Goal: Complete application form

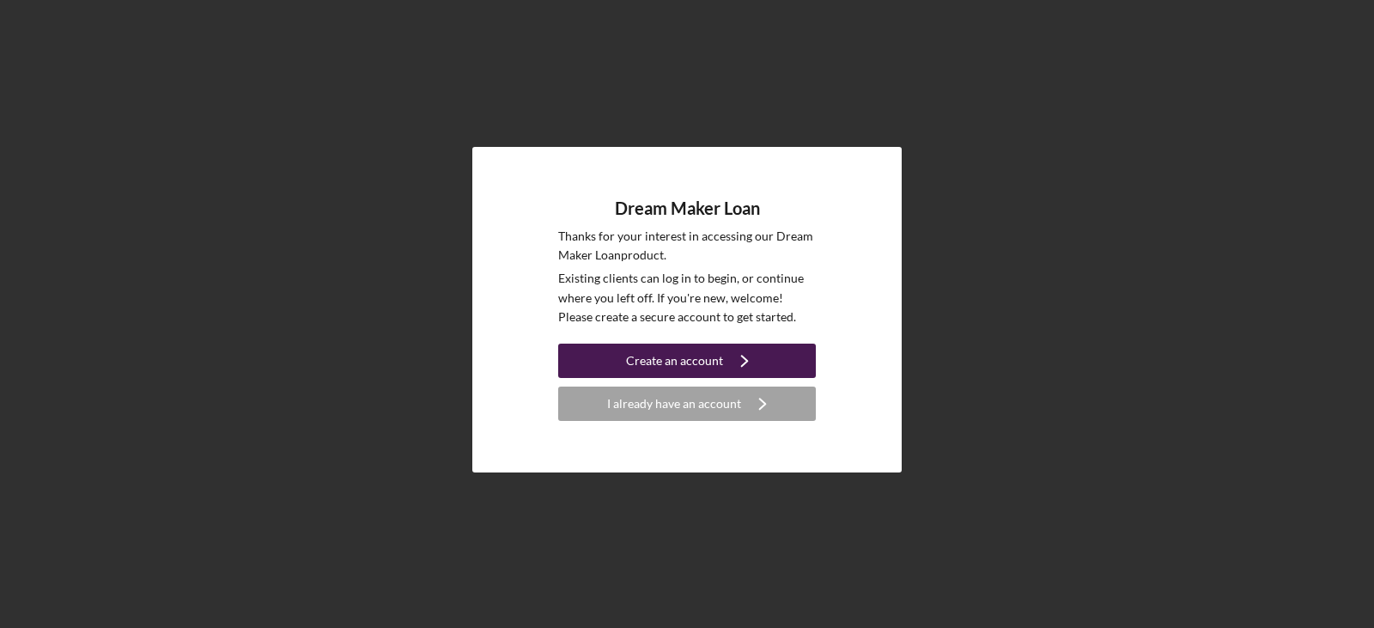
click at [691, 369] on div "Create an account" at bounding box center [674, 361] width 97 height 34
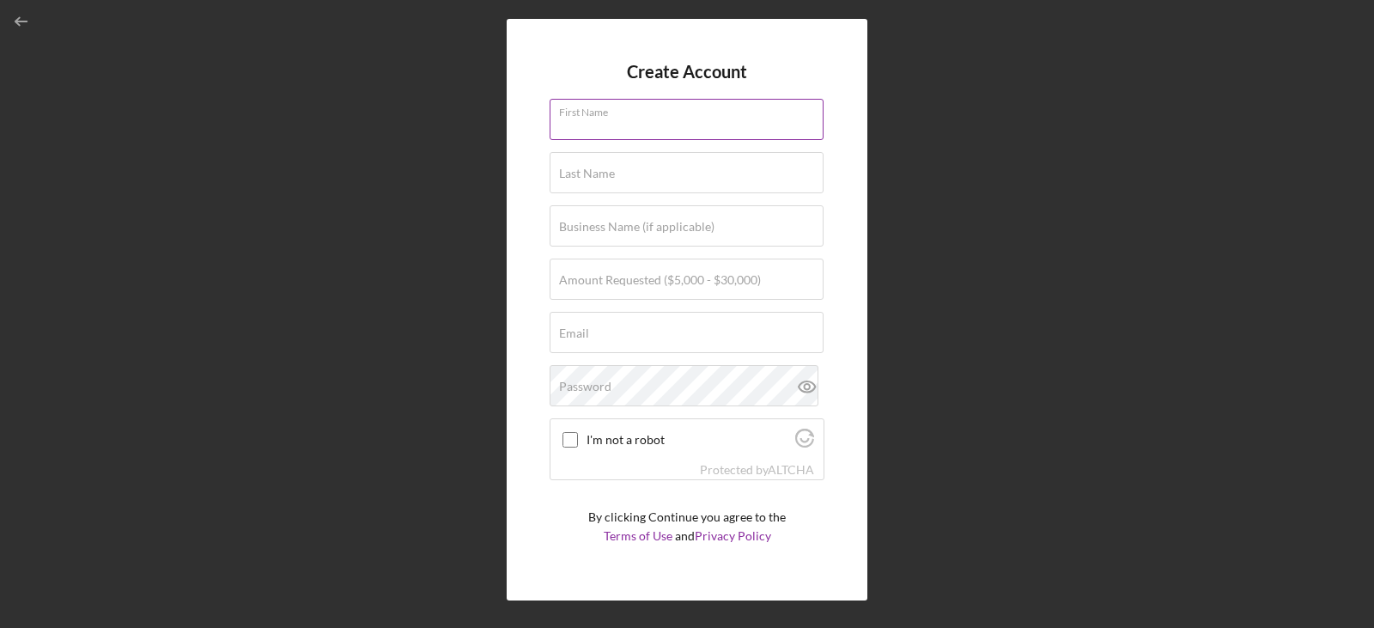
click at [643, 130] on input "First Name" at bounding box center [687, 119] width 274 height 41
type input "[PERSON_NAME]"
type input "Riobo Avilan"
type input "[EMAIL_ADDRESS][DOMAIN_NAME]"
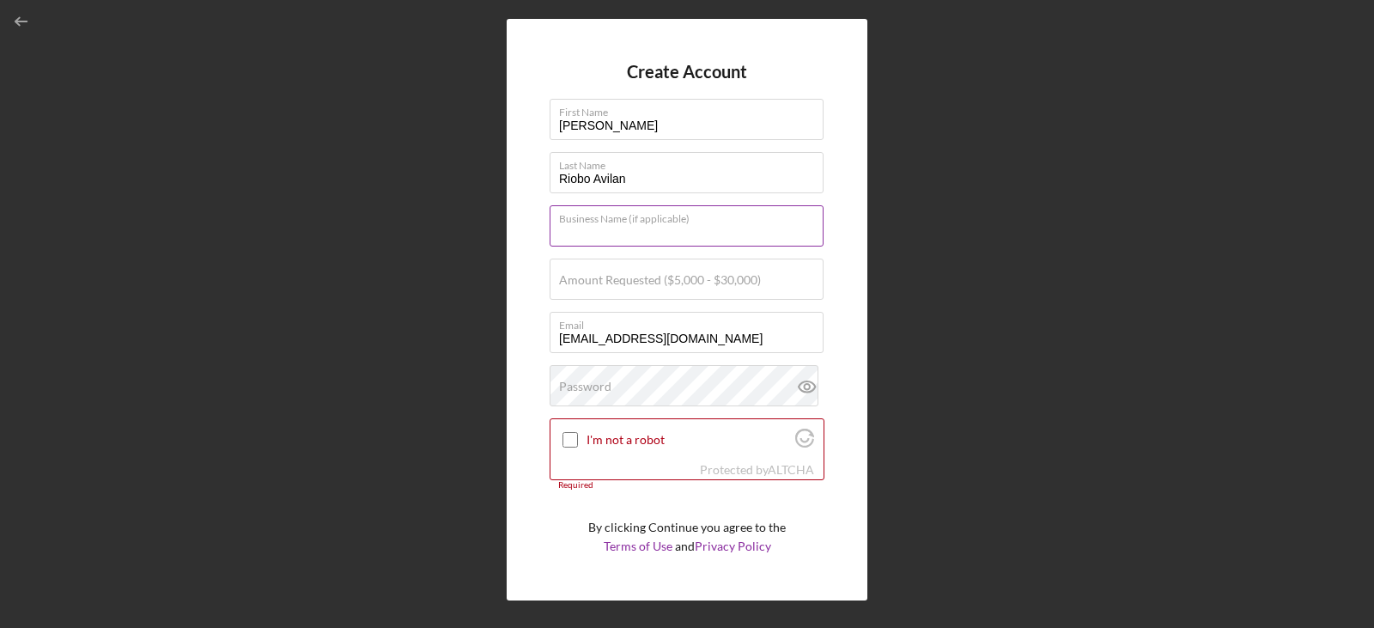
click at [742, 219] on div "Business Name (if applicable)" at bounding box center [687, 226] width 275 height 43
type input "CLEANCARESOLUTIONS LLC"
click at [649, 277] on label "Amount Requested ($5,000 - $30,000)" at bounding box center [660, 280] width 202 height 14
click at [649, 277] on input "Amount Requested ($5,000 - $30,000)" at bounding box center [687, 278] width 274 height 41
type input "$25,000"
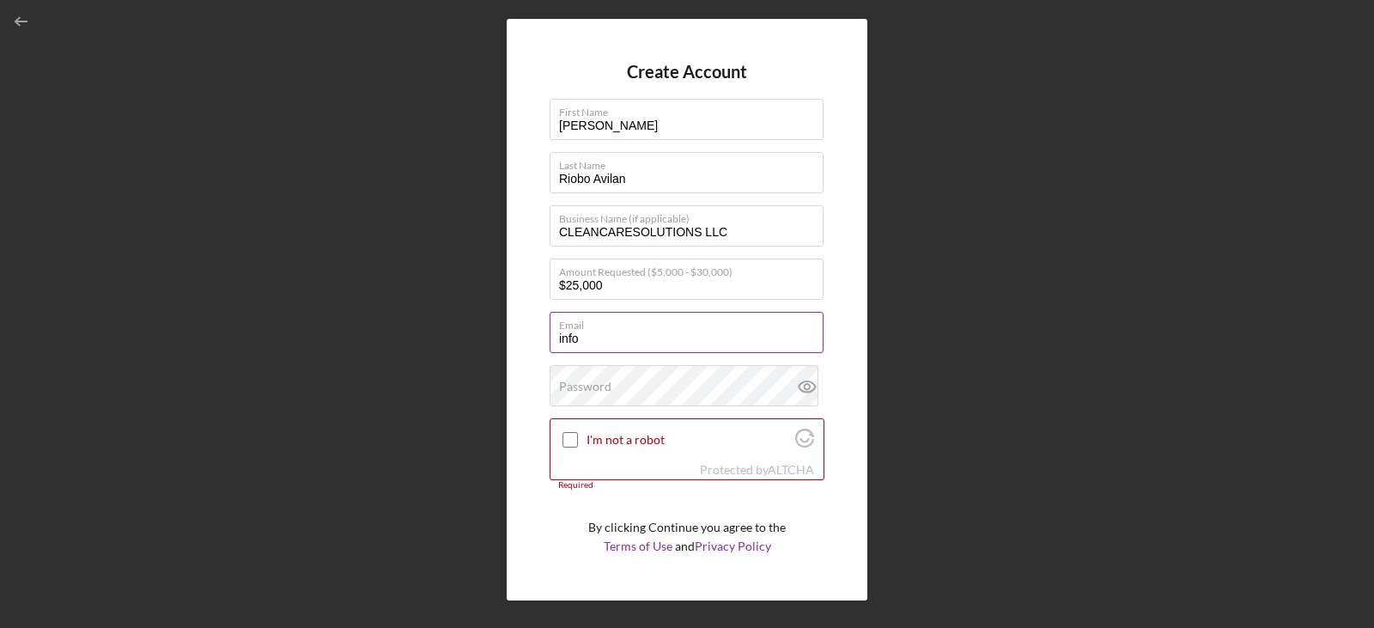
type input "[EMAIL_ADDRESS][DOMAIN_NAME]"
click at [575, 437] on input "I'm not a robot" at bounding box center [569, 439] width 15 height 15
checkbox input "true"
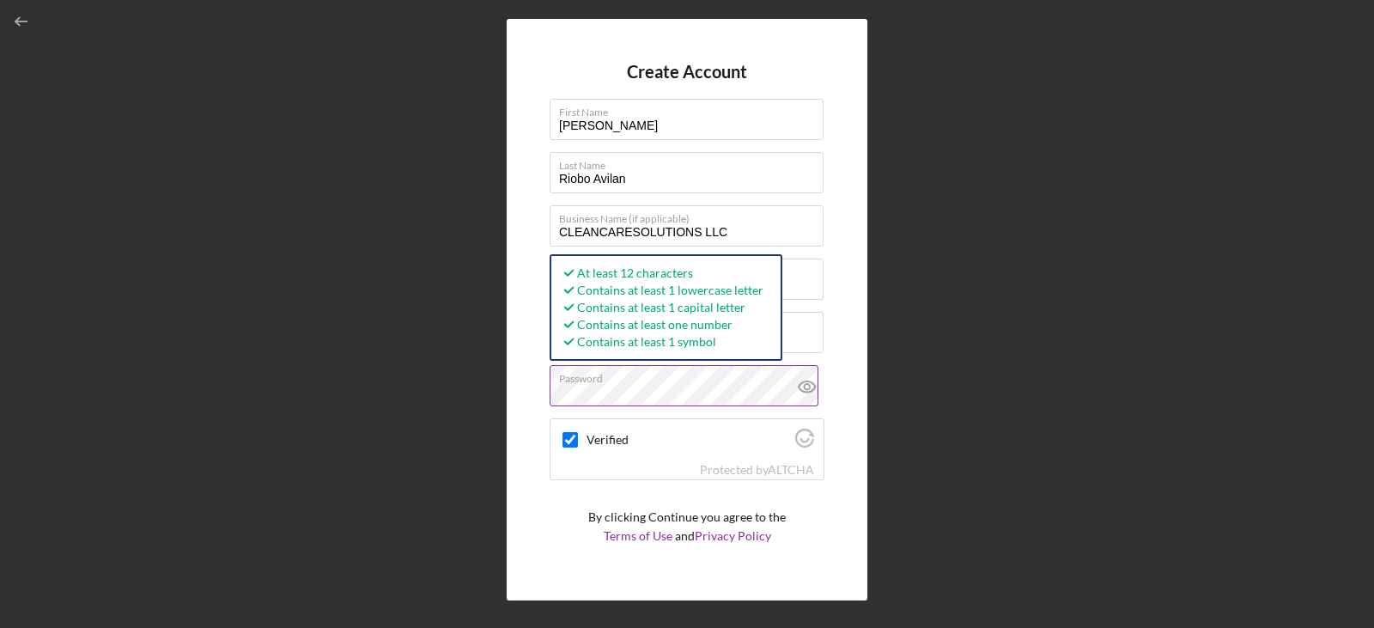
click at [800, 387] on icon at bounding box center [807, 386] width 43 height 43
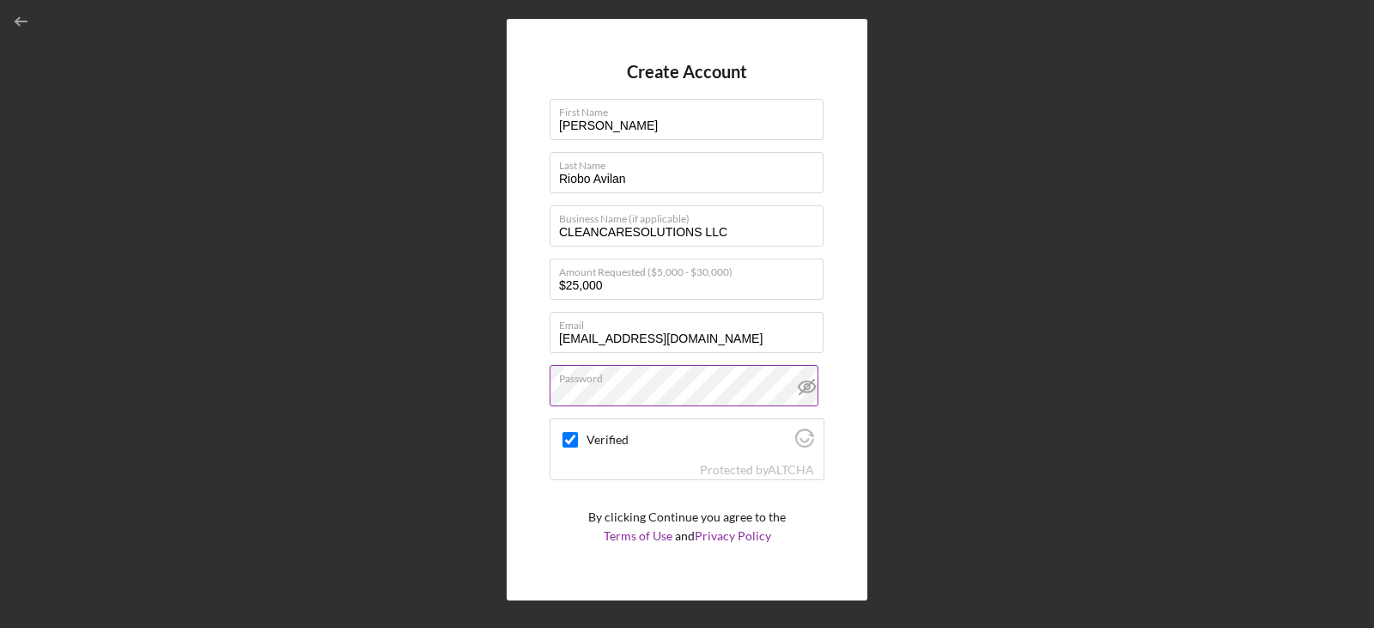
click at [768, 462] on link "ALTCHA" at bounding box center [791, 469] width 46 height 15
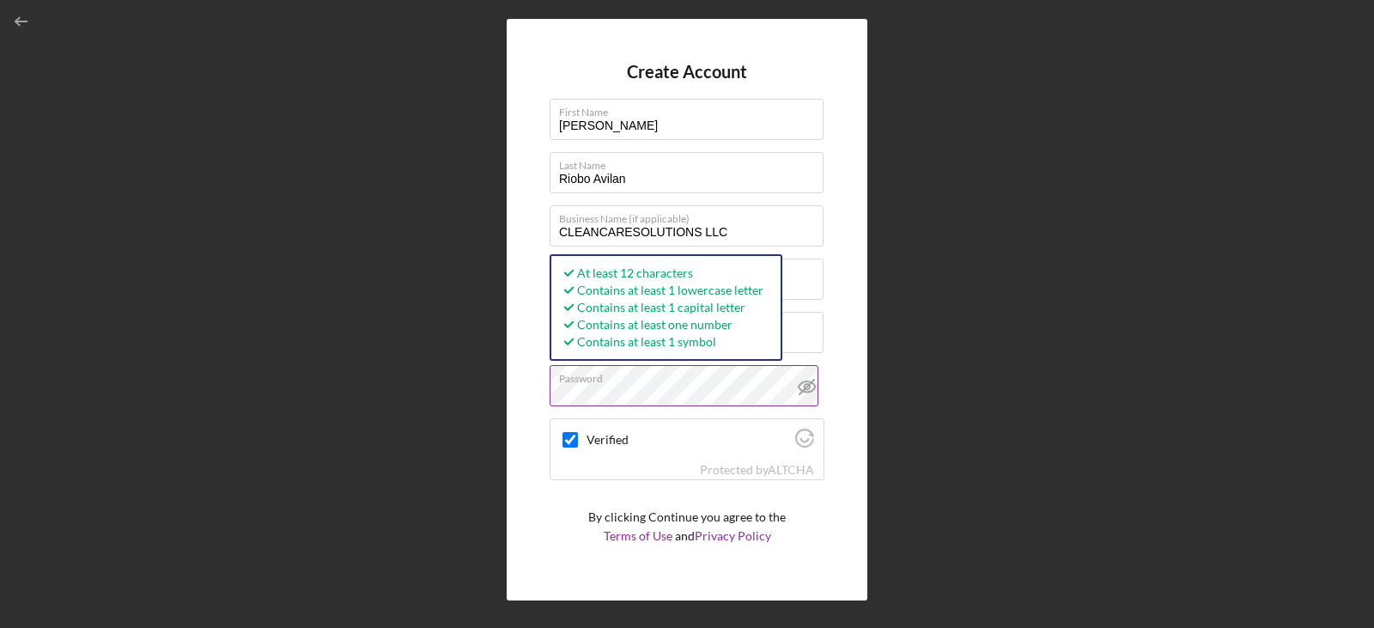
click at [550, 563] on button "Create Account" at bounding box center [687, 580] width 275 height 34
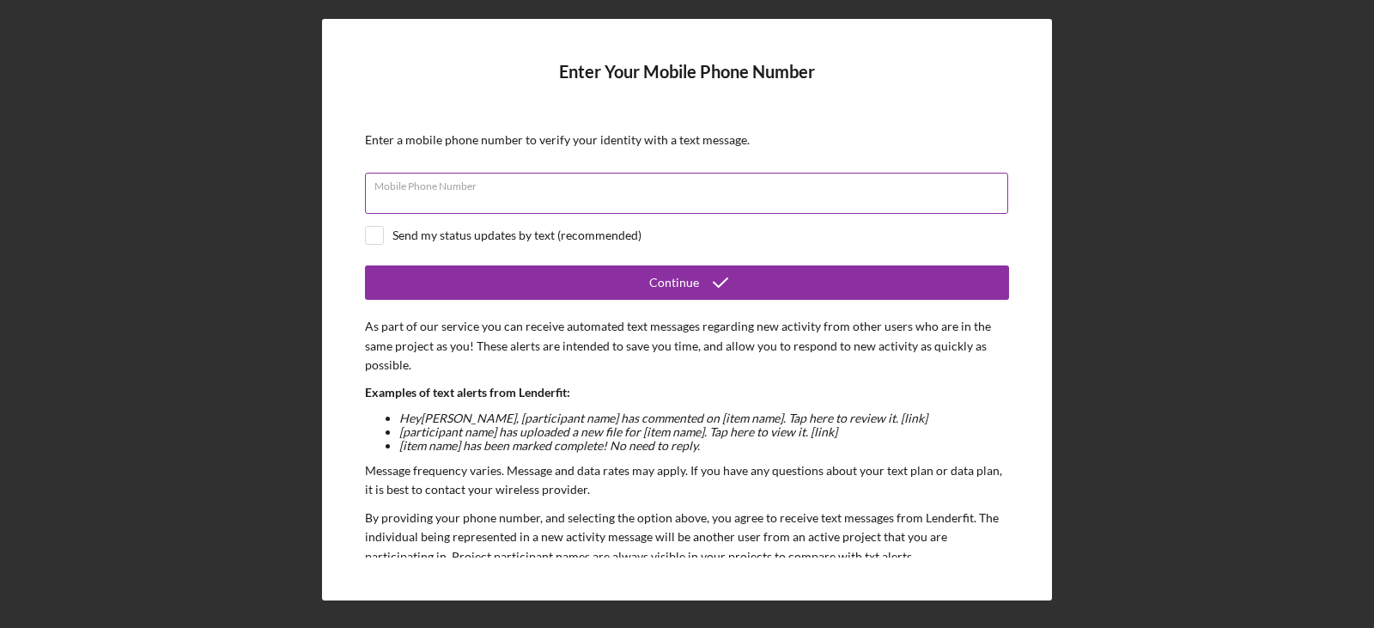
click at [607, 208] on input "Mobile Phone Number" at bounding box center [686, 193] width 643 height 41
type input "[PHONE_NUMBER]"
click at [374, 240] on input "checkbox" at bounding box center [374, 235] width 17 height 17
checkbox input "true"
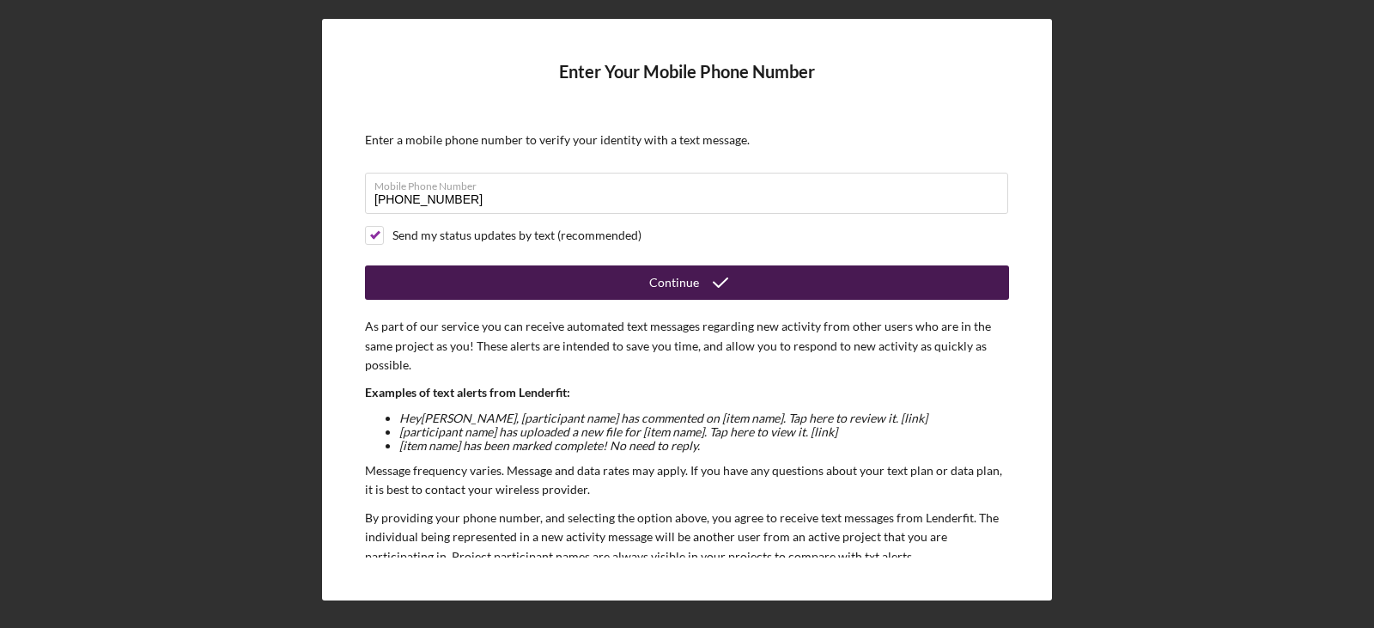
click at [629, 285] on button "Continue" at bounding box center [687, 282] width 644 height 34
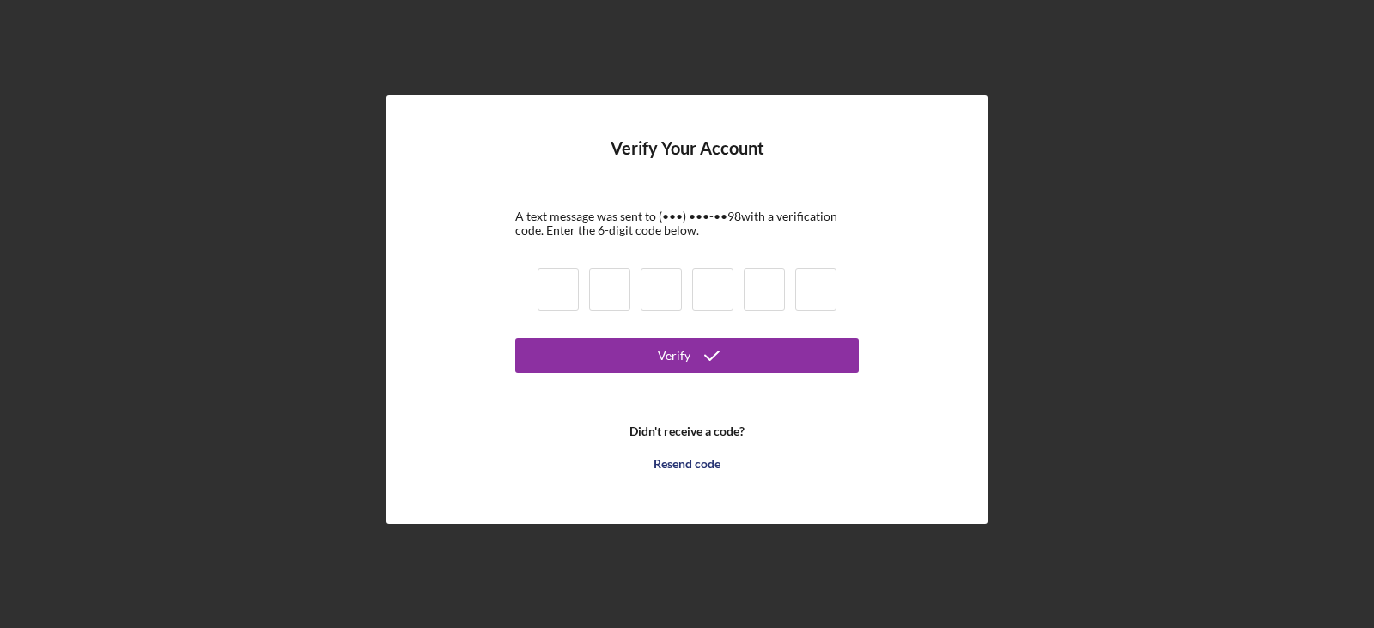
click at [577, 298] on input at bounding box center [558, 289] width 41 height 43
type input "1"
type input "3"
type input "8"
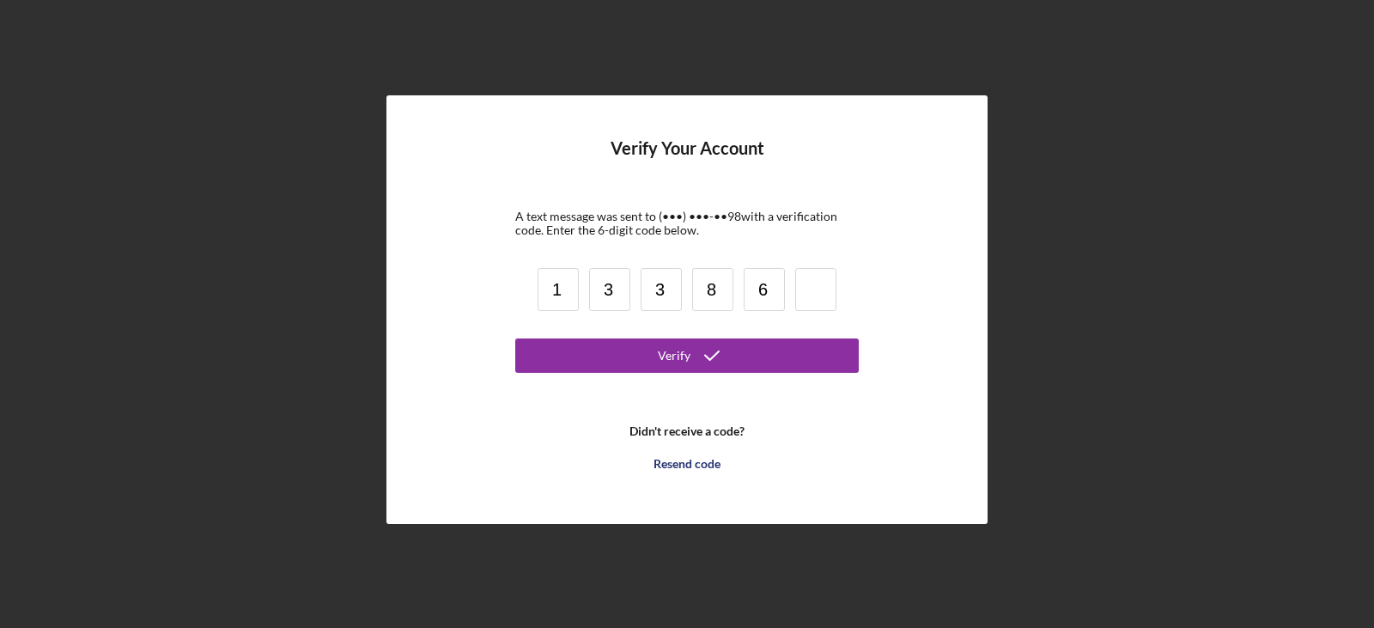
type input "6"
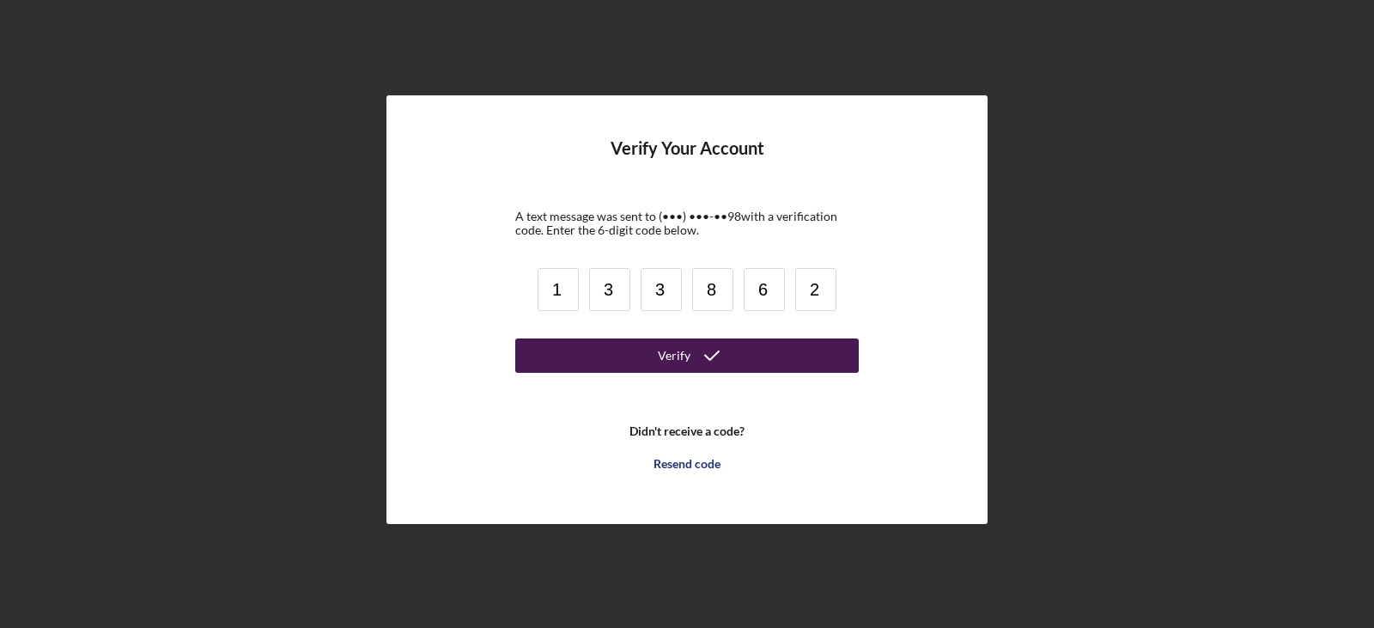
type input "2"
click at [682, 355] on div "Verify" at bounding box center [674, 355] width 33 height 34
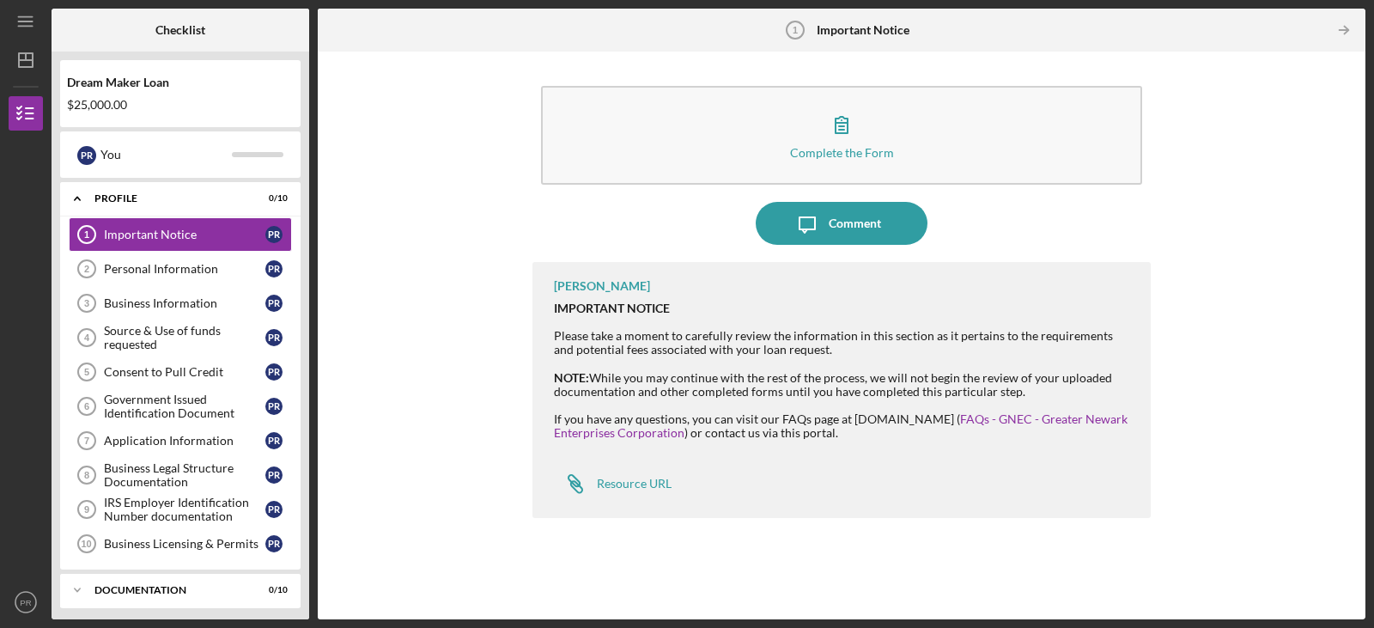
click at [1246, 223] on div "Complete the Form Form Icon/Message Comment [PERSON_NAME] IMPORTANT NOTICE Plea…" at bounding box center [841, 335] width 1031 height 550
drag, startPoint x: 313, startPoint y: 266, endPoint x: 311, endPoint y: 307, distance: 41.3
click at [311, 307] on div "Checklist Dream Maker Loan $25,000.00 P R You Icon/Expander Profile 0 / 10 Impo…" at bounding box center [709, 314] width 1314 height 611
